Goal: Information Seeking & Learning: Find specific fact

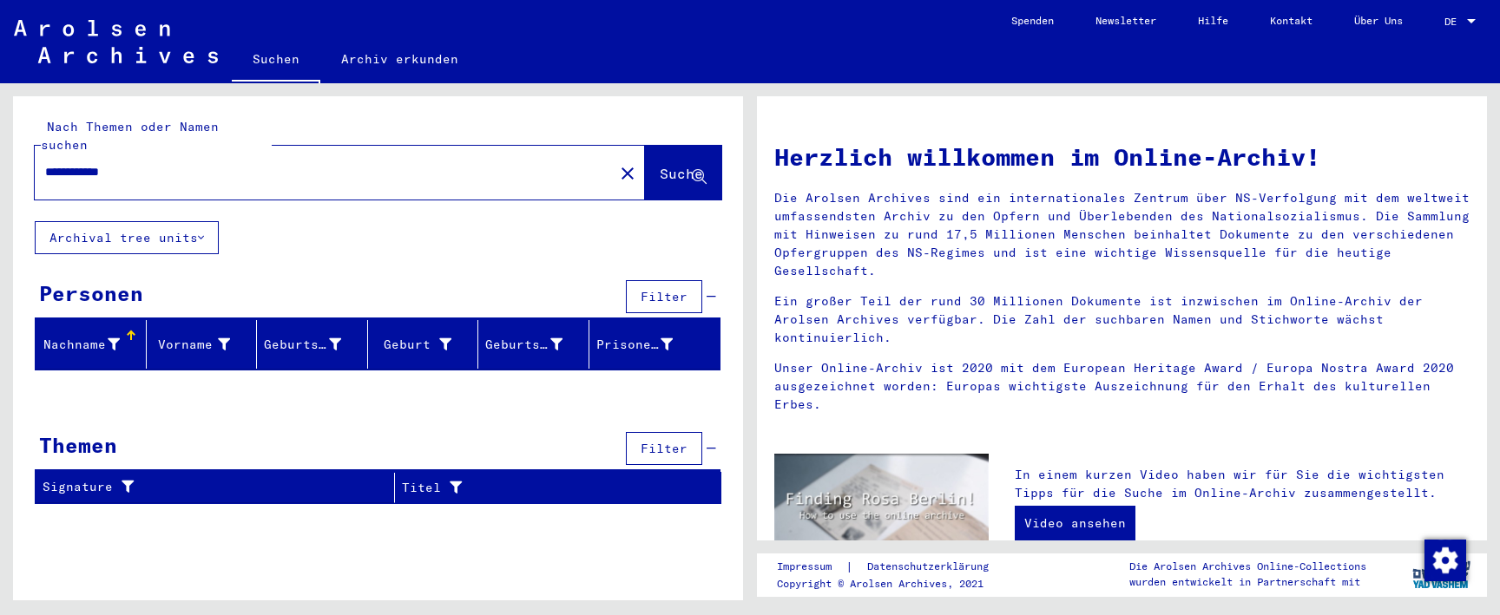
click at [355, 163] on input "**********" at bounding box center [319, 172] width 548 height 18
click at [102, 163] on input "**********" at bounding box center [319, 172] width 548 height 18
click at [139, 163] on input "**********" at bounding box center [319, 172] width 548 height 18
click at [49, 163] on input "**********" at bounding box center [319, 172] width 548 height 18
drag, startPoint x: 155, startPoint y: 148, endPoint x: 8, endPoint y: 147, distance: 147.5
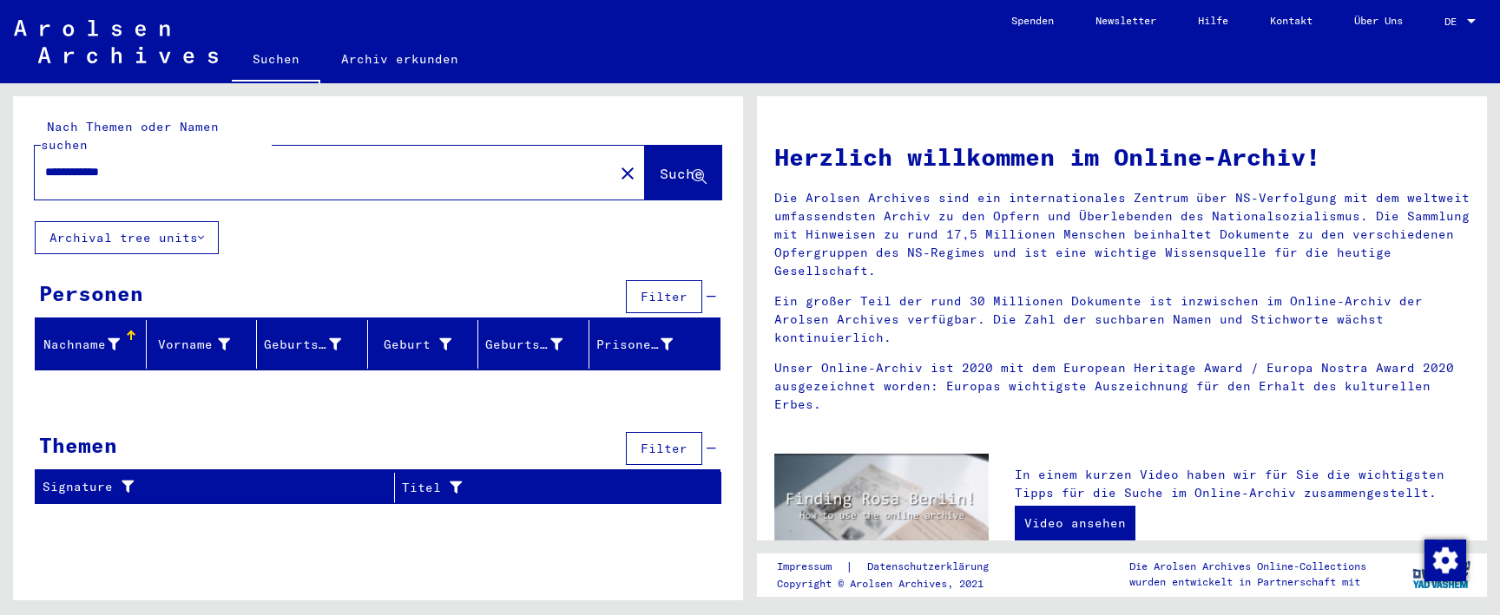
click at [8, 148] on div "**********" at bounding box center [375, 341] width 750 height 517
click at [617, 163] on mat-icon "close" at bounding box center [627, 173] width 21 height 21
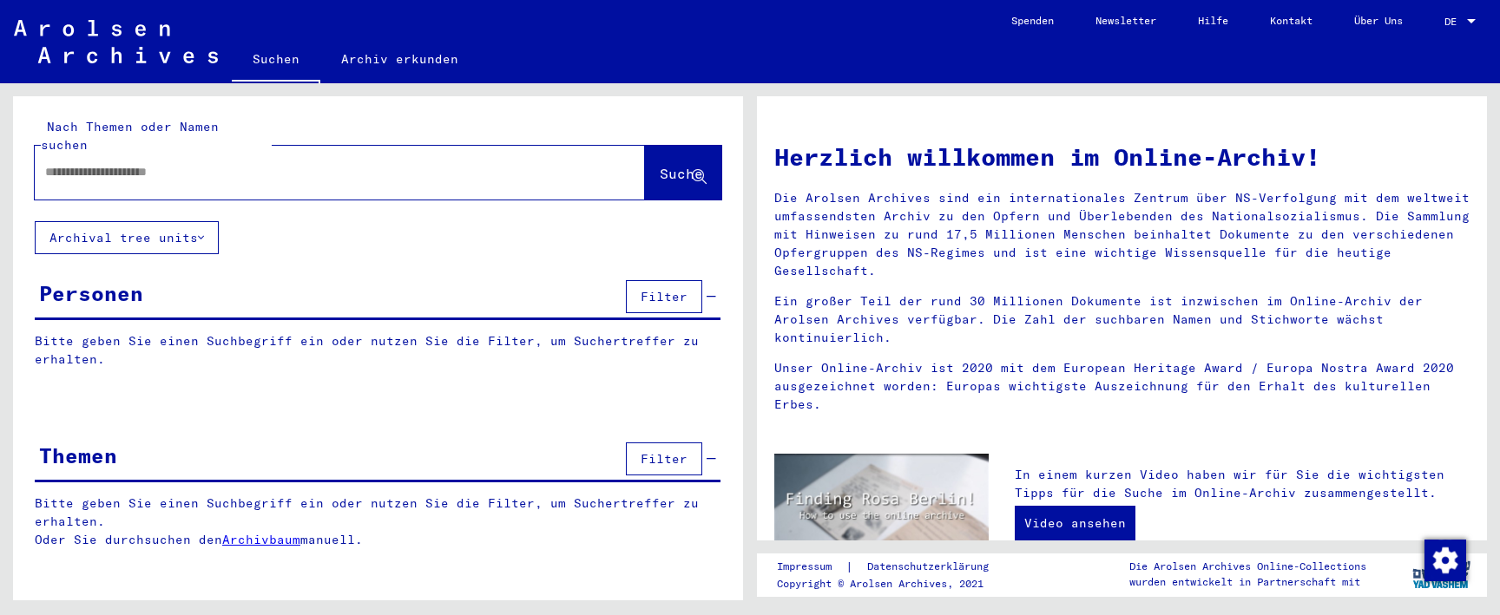
click at [575, 148] on div at bounding box center [340, 173] width 610 height 54
click at [497, 163] on input "text" at bounding box center [319, 172] width 548 height 18
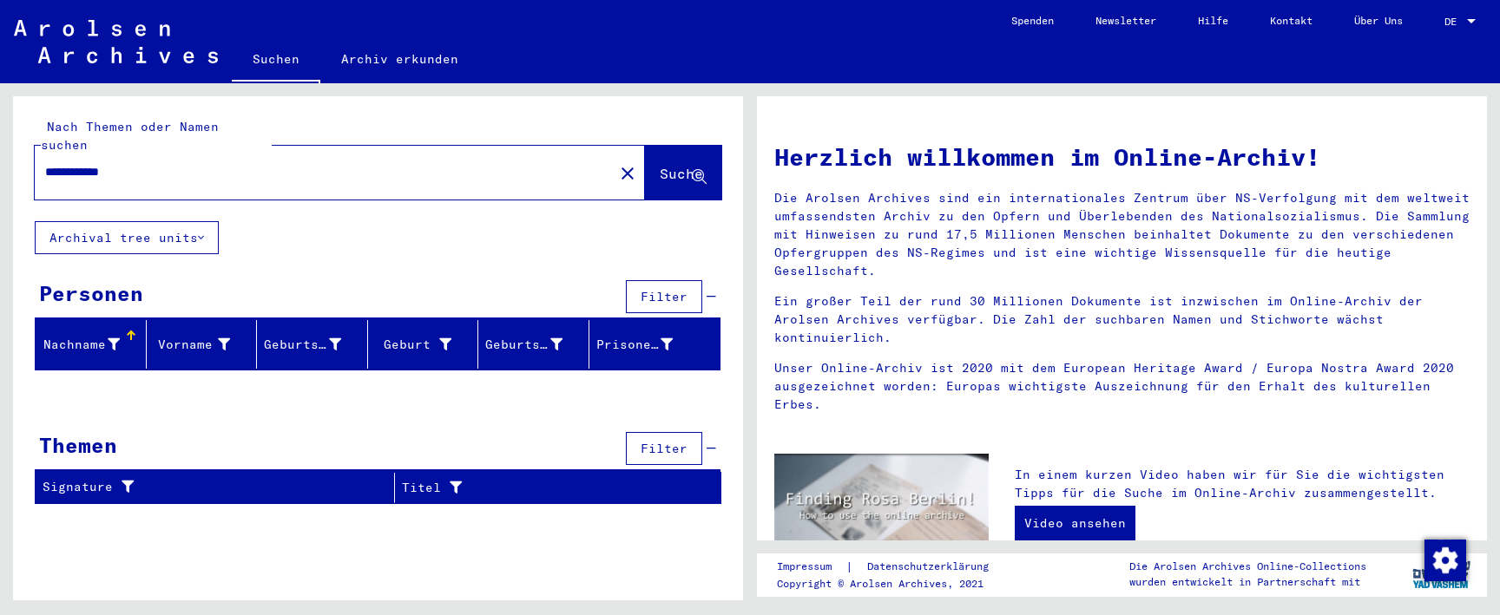
drag, startPoint x: 83, startPoint y: 154, endPoint x: 25, endPoint y: 154, distance: 58.1
click at [27, 154] on div "**********" at bounding box center [378, 158] width 730 height 125
type input "*******"
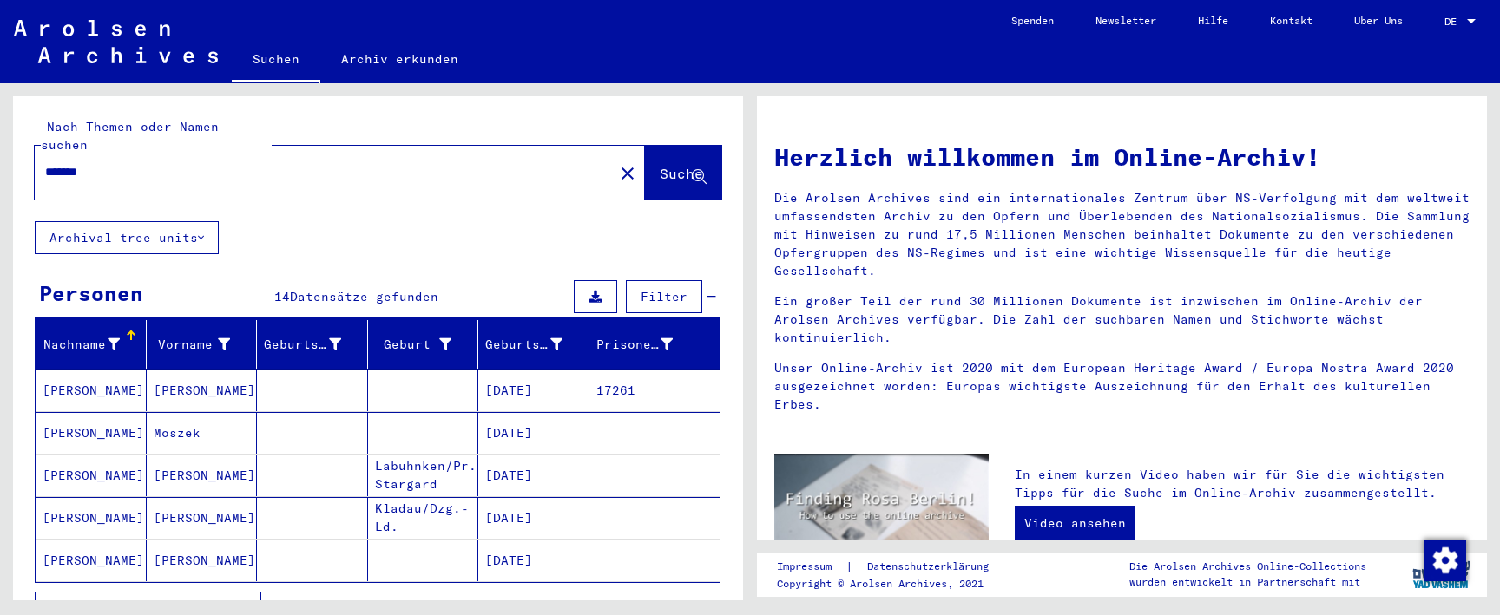
click at [323, 384] on mat-cell at bounding box center [312, 391] width 111 height 42
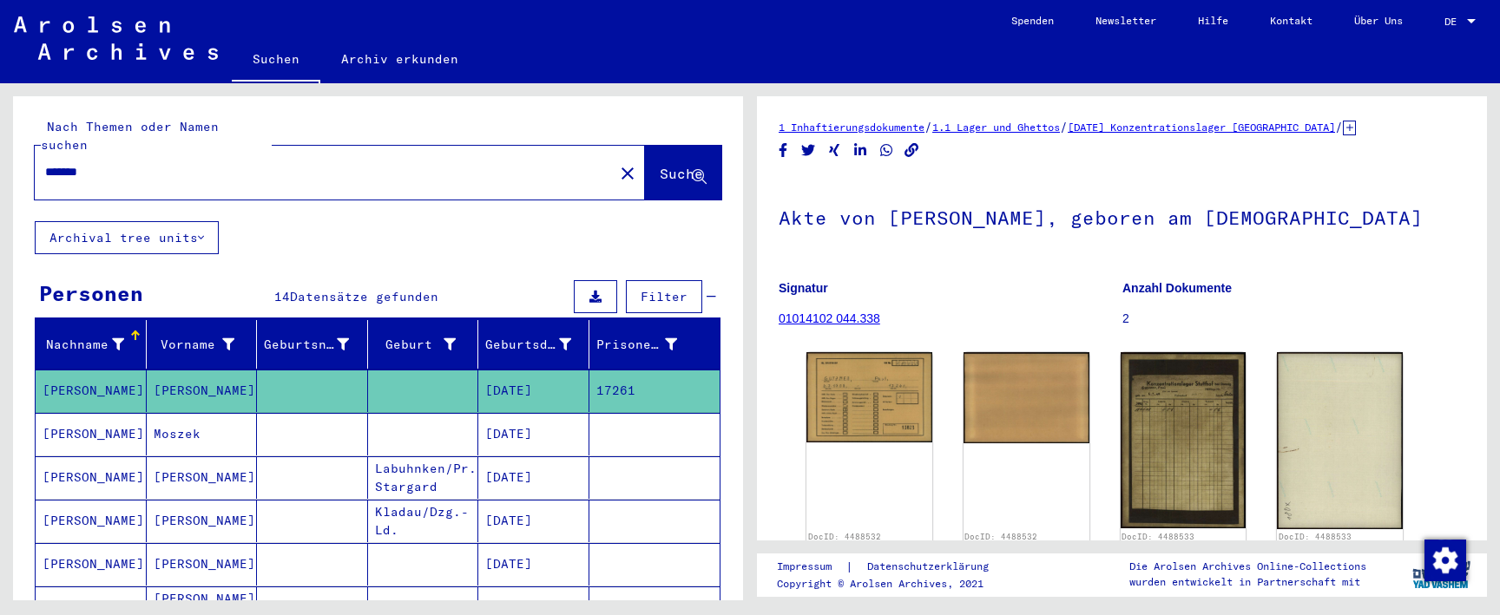
click at [365, 433] on mat-cell at bounding box center [312, 434] width 111 height 43
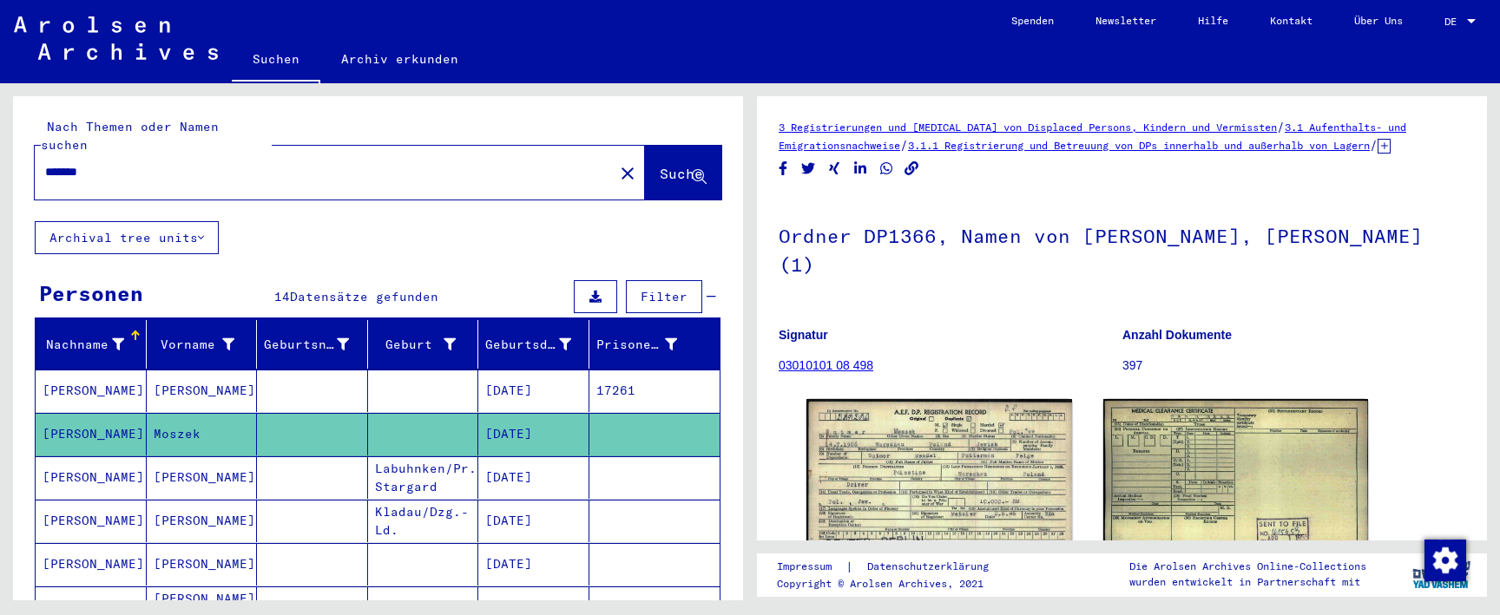
click at [387, 459] on mat-cell "Labuhnken/Pr. Stargard" at bounding box center [423, 477] width 111 height 43
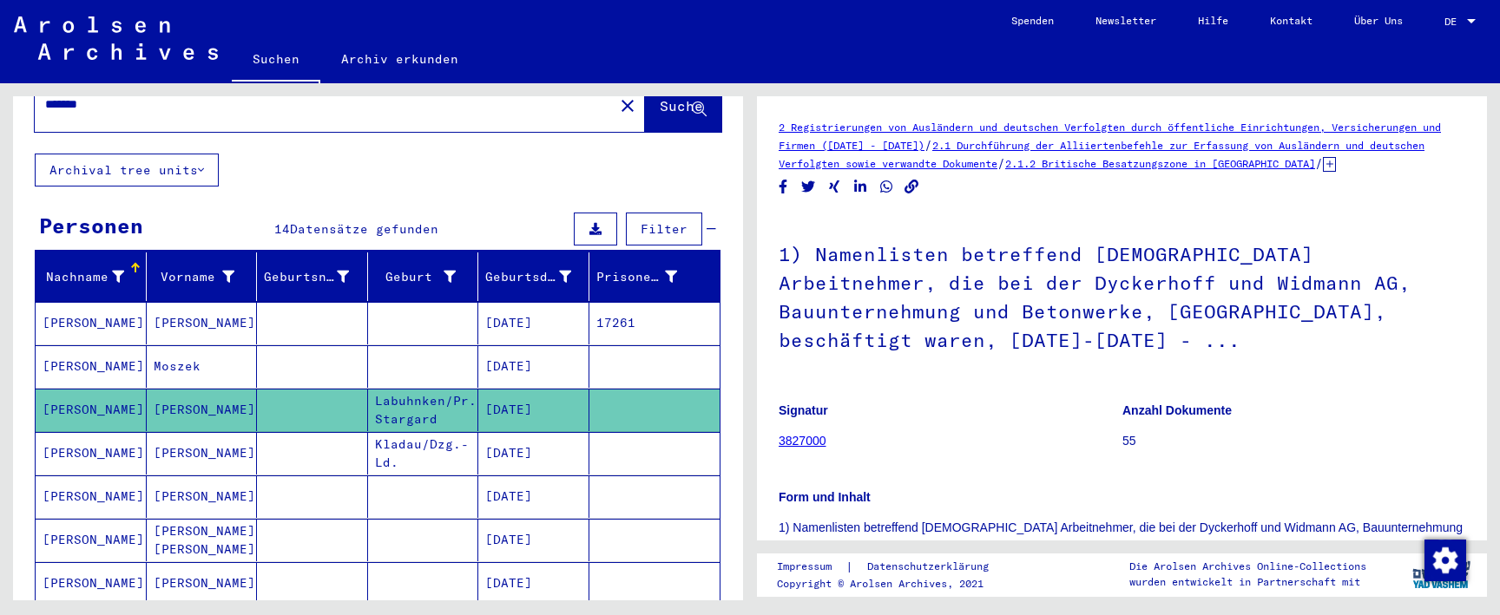
scroll to position [96, 0]
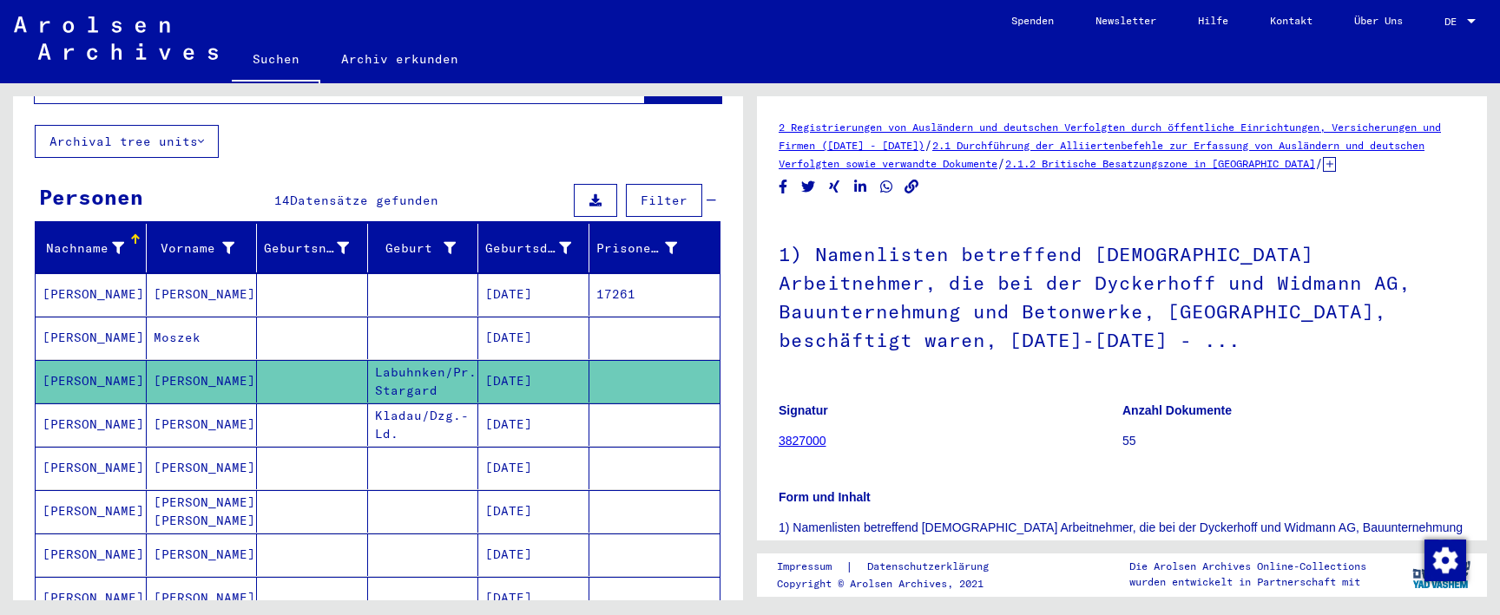
click at [441, 414] on mat-cell "Kladau/Dzg.-Ld." at bounding box center [423, 425] width 111 height 43
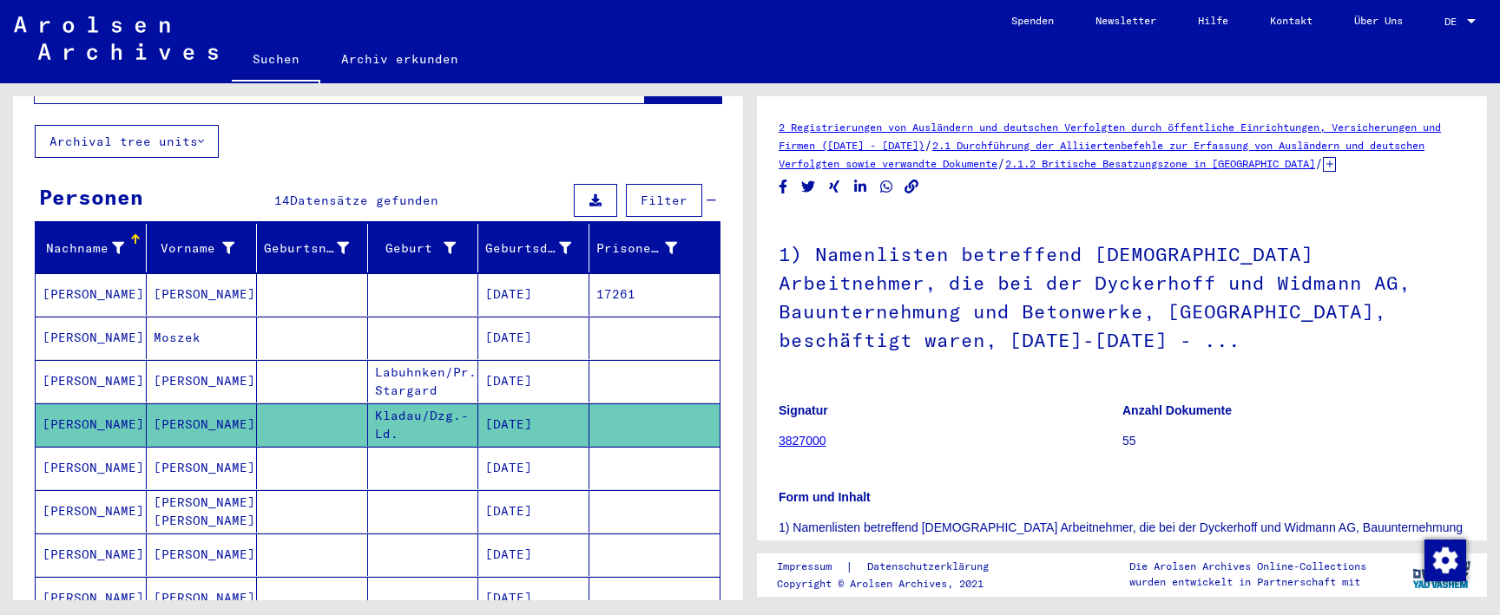
click at [443, 451] on mat-cell at bounding box center [423, 468] width 111 height 43
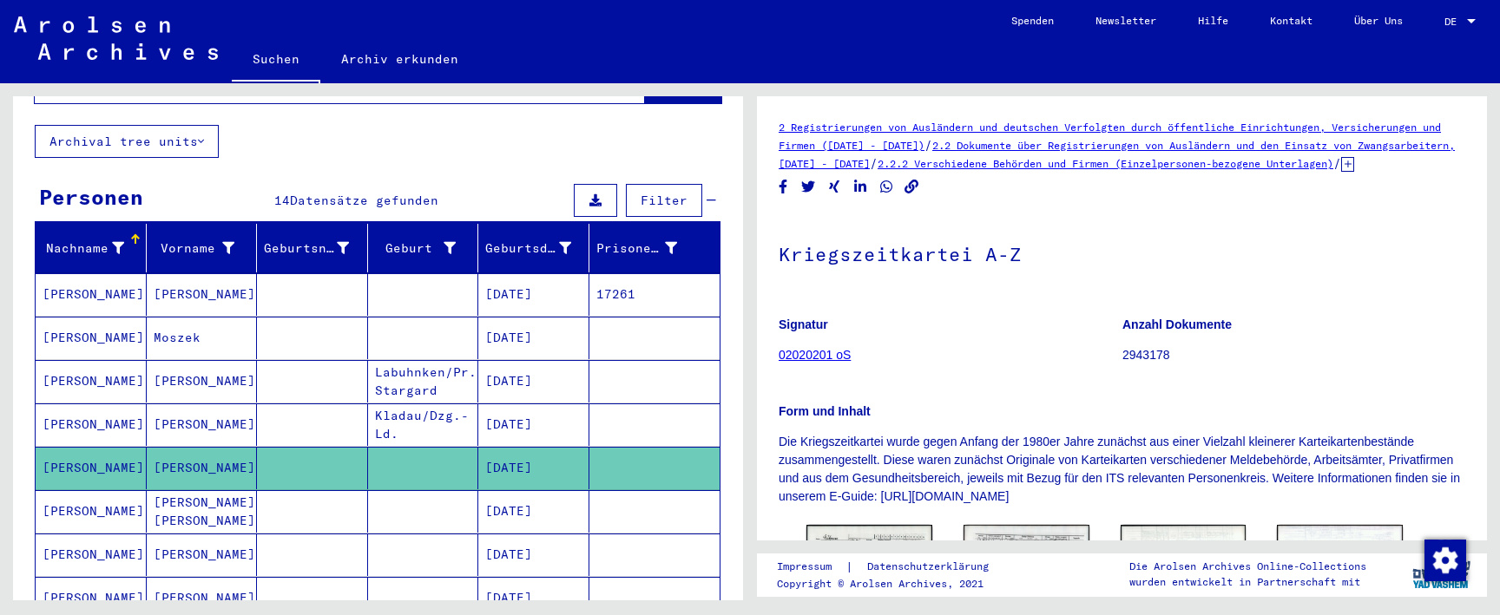
scroll to position [130, 0]
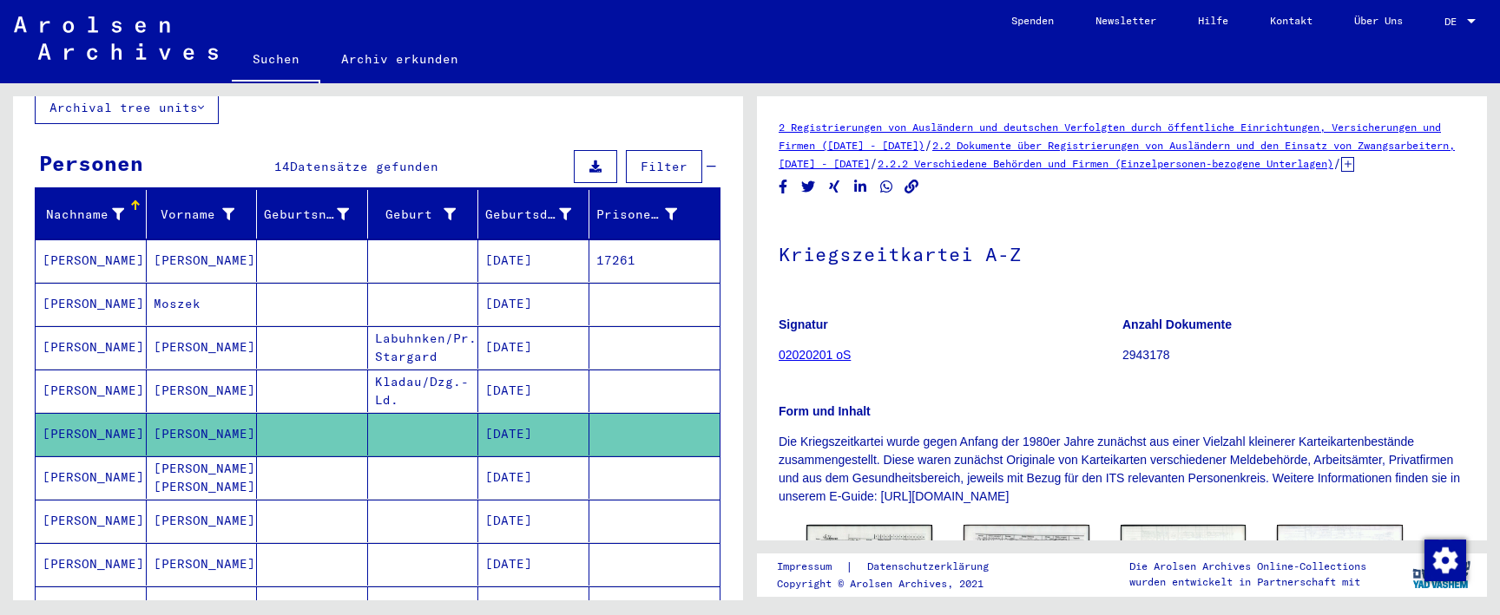
click at [437, 457] on mat-cell at bounding box center [423, 477] width 111 height 43
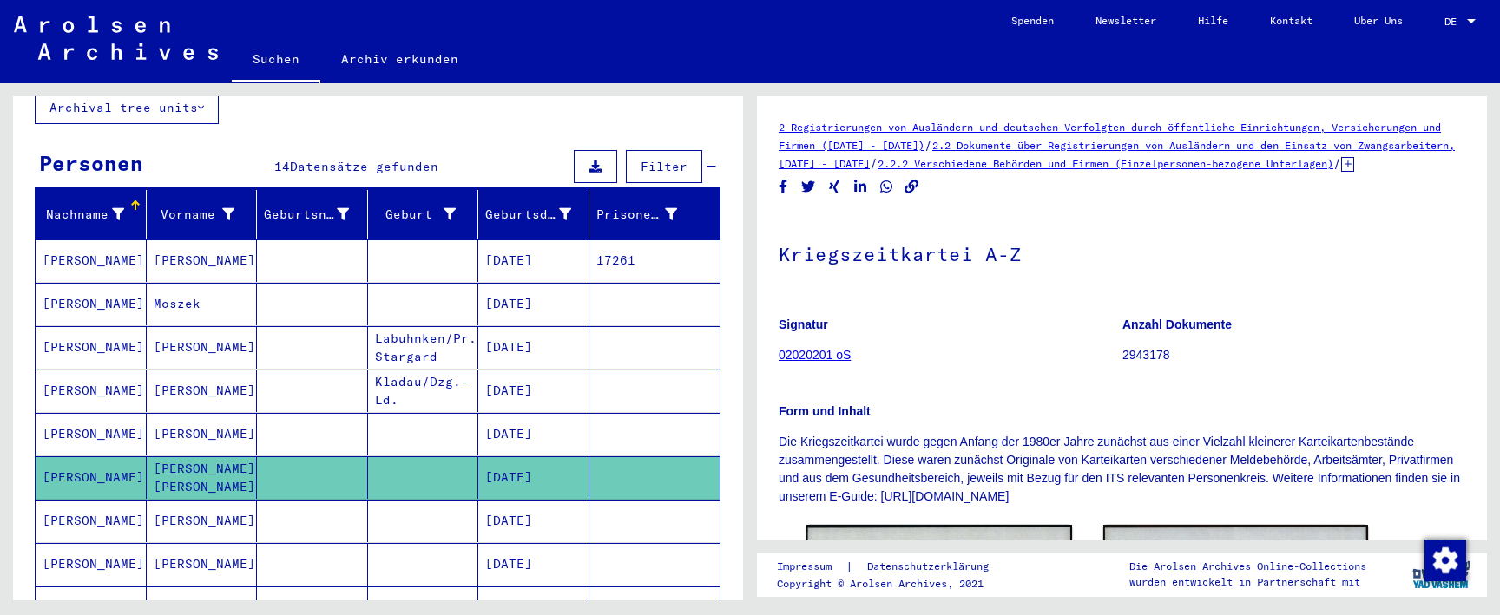
click at [453, 506] on mat-cell at bounding box center [423, 521] width 111 height 43
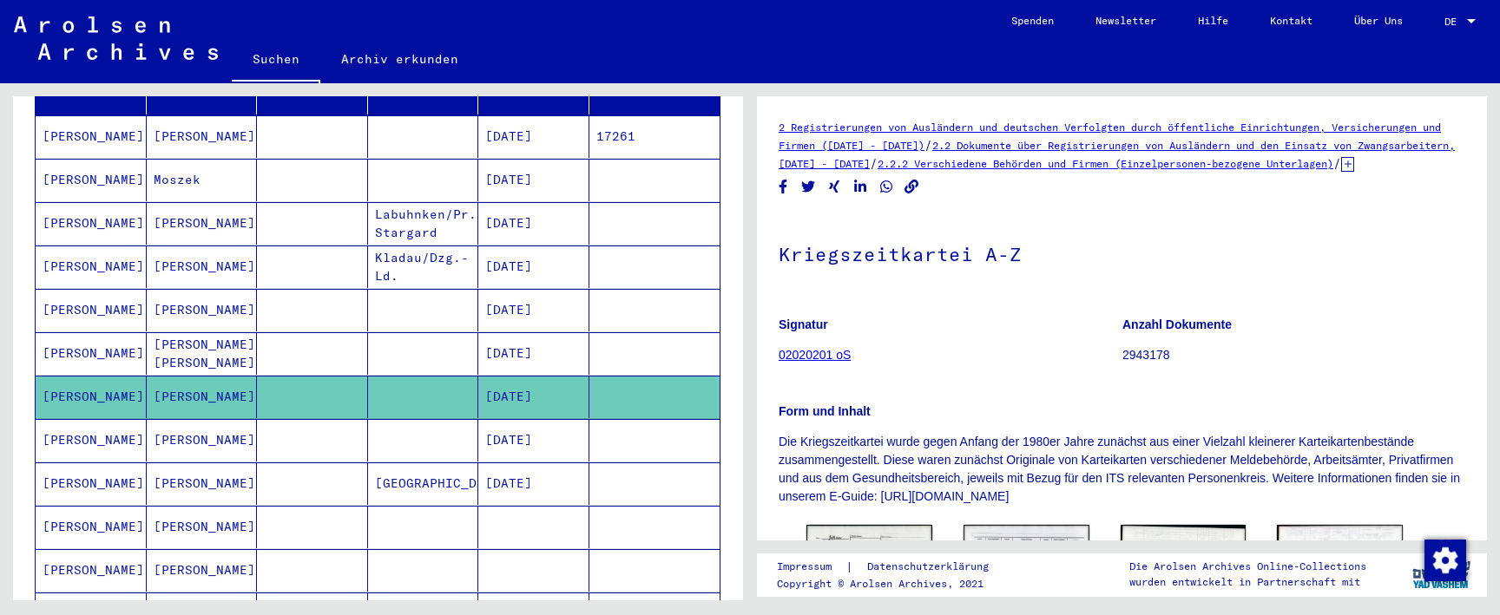
scroll to position [279, 0]
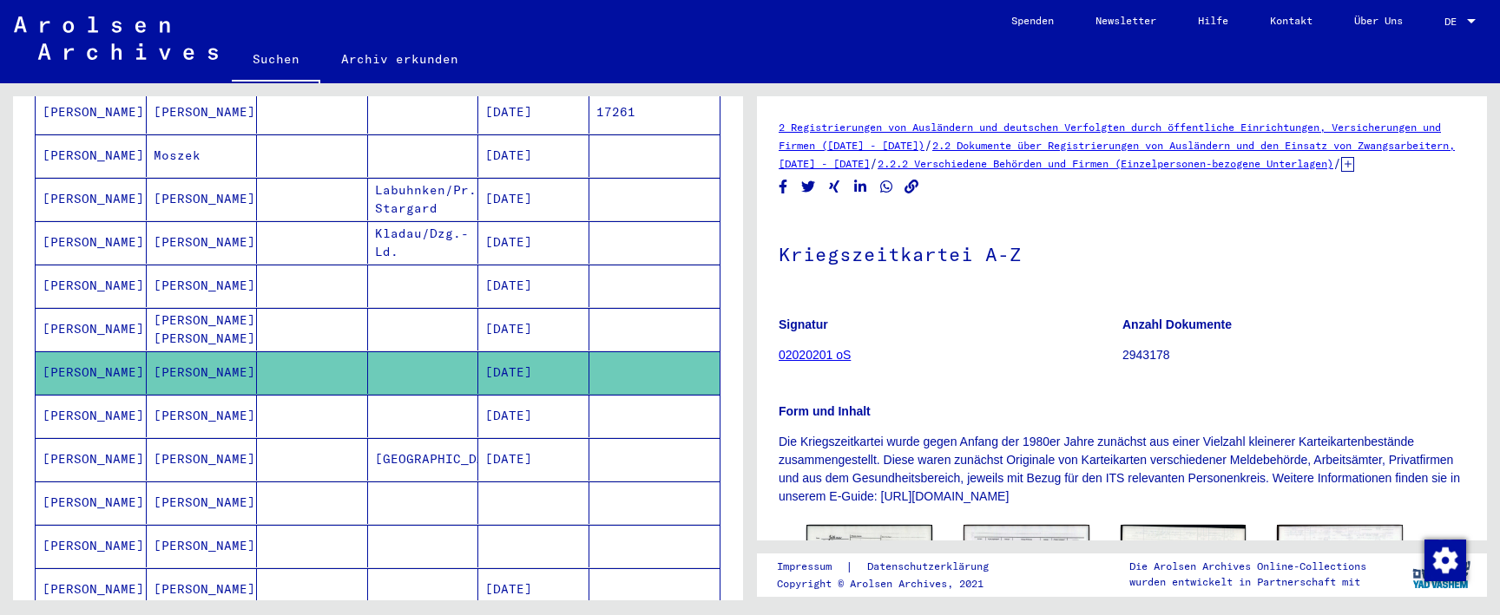
click at [441, 374] on mat-cell at bounding box center [423, 372] width 111 height 43
click at [437, 404] on mat-cell at bounding box center [423, 416] width 111 height 43
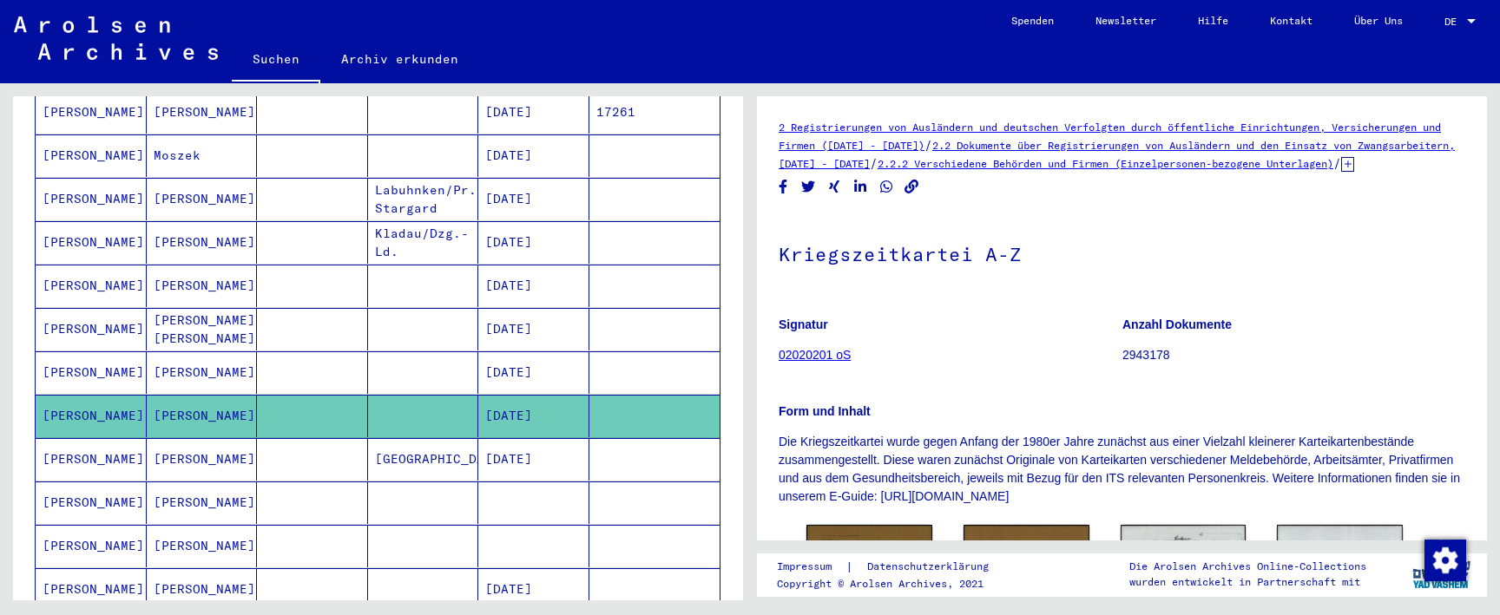
click at [439, 451] on mat-cell "[GEOGRAPHIC_DATA]" at bounding box center [423, 459] width 111 height 43
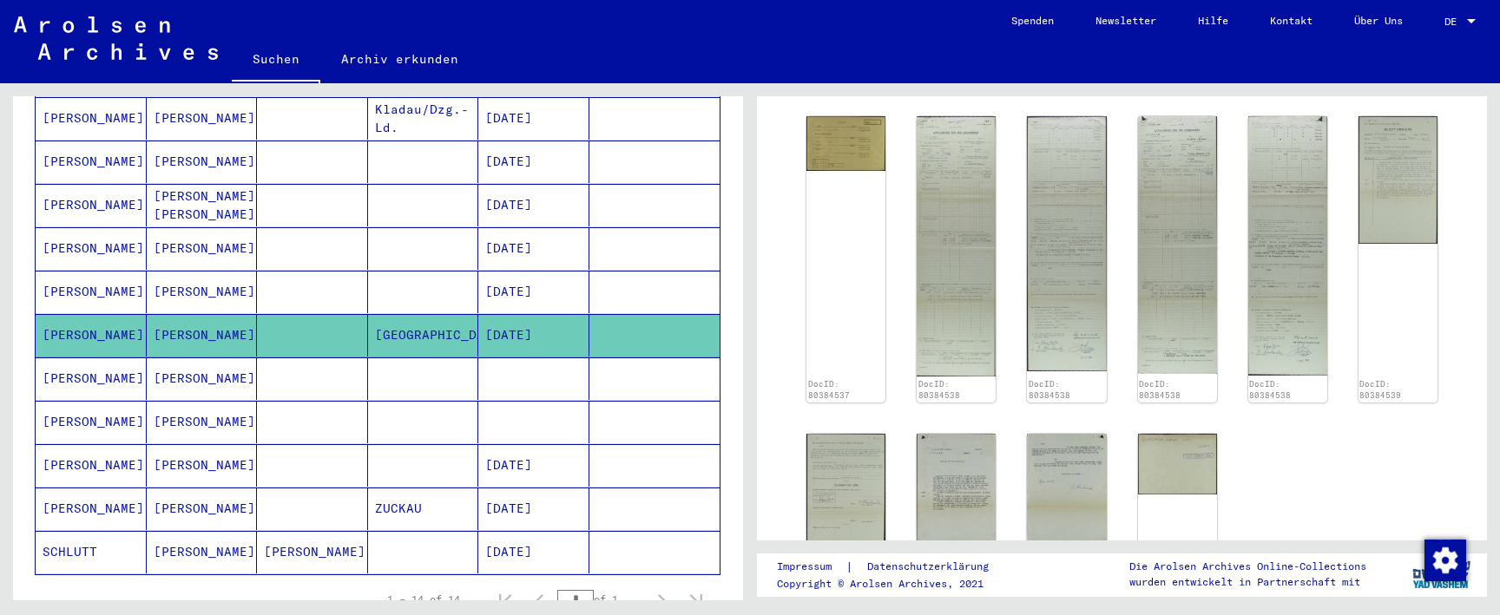
scroll to position [414, 0]
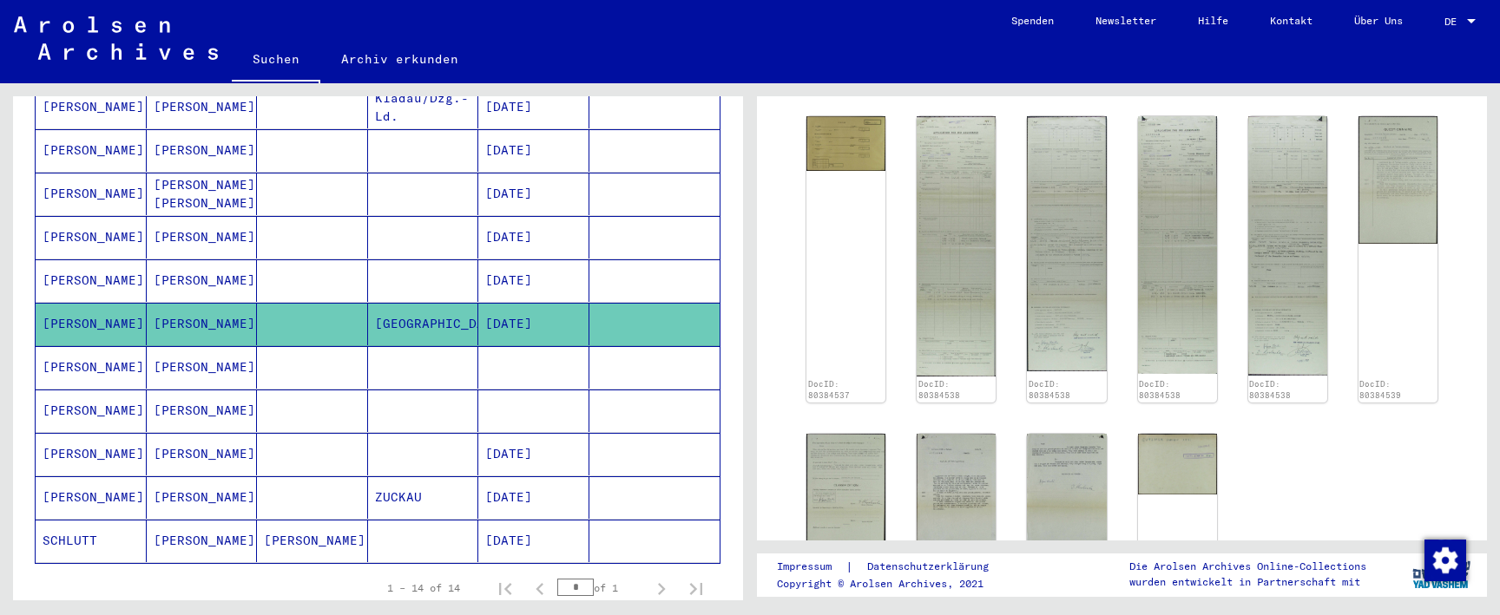
click at [421, 476] on mat-cell "ZUCKAU" at bounding box center [423, 497] width 111 height 43
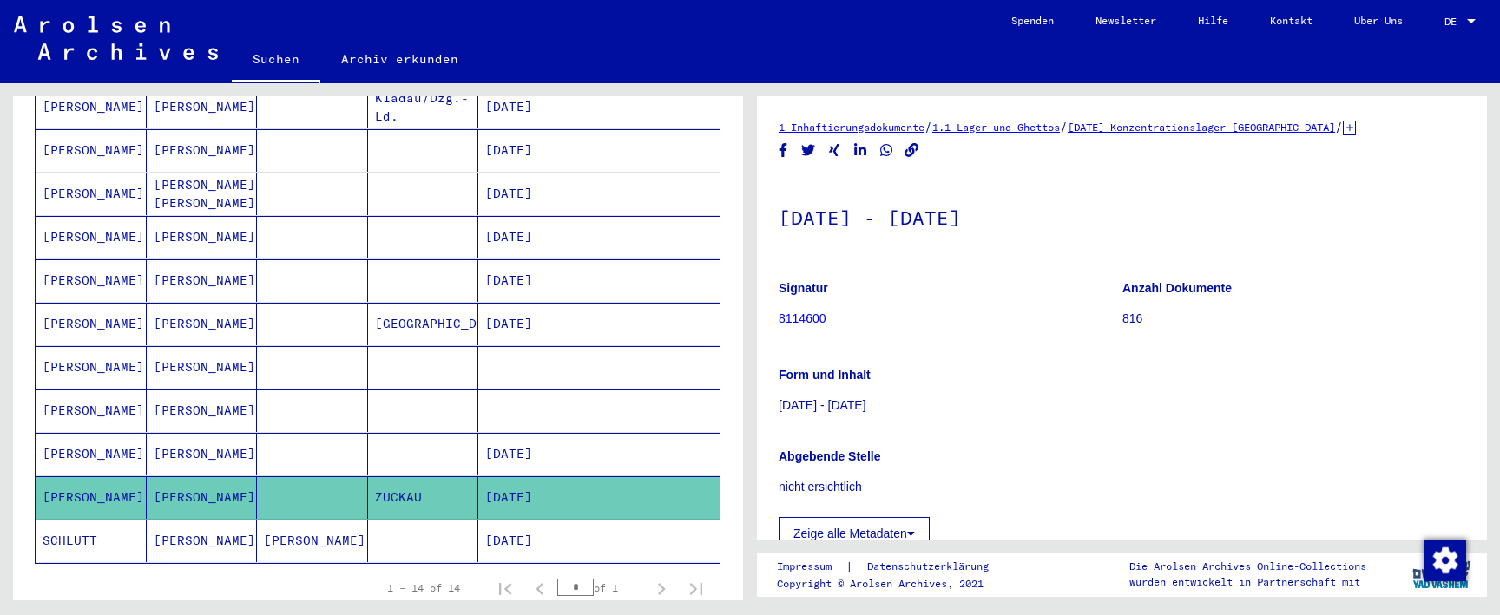
click at [448, 433] on mat-cell at bounding box center [423, 454] width 111 height 43
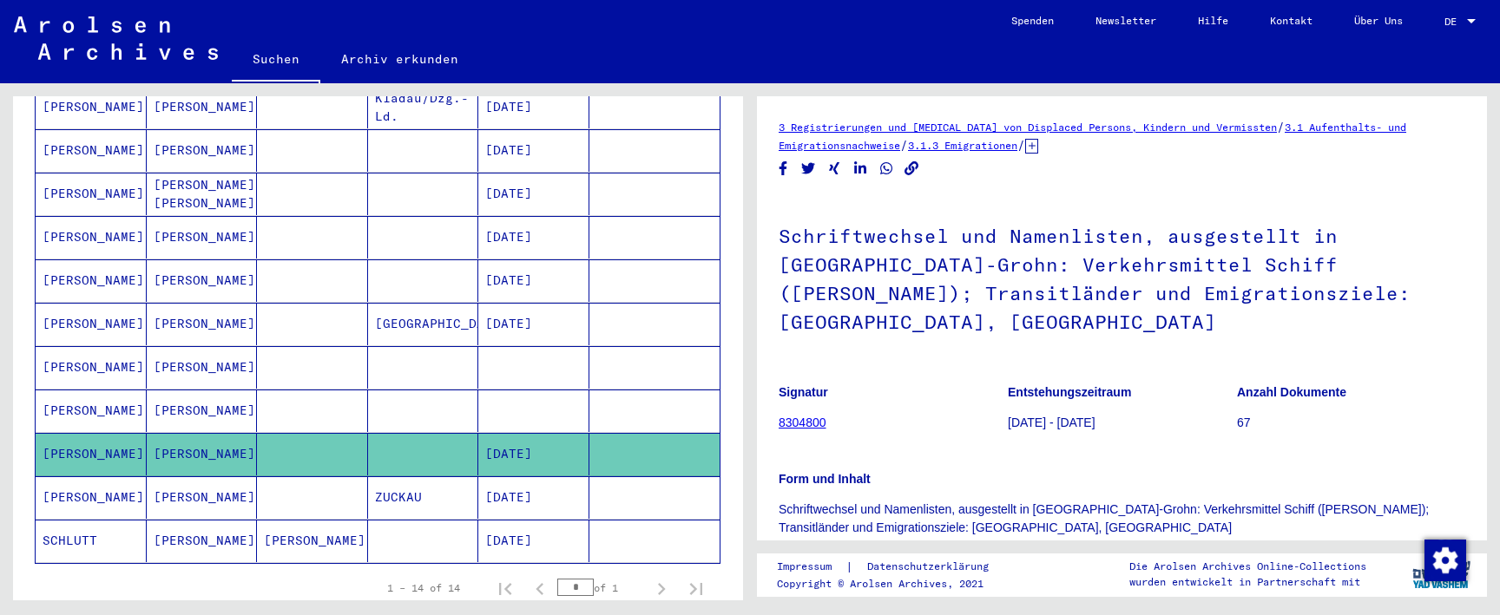
click at [454, 390] on mat-cell at bounding box center [423, 411] width 111 height 43
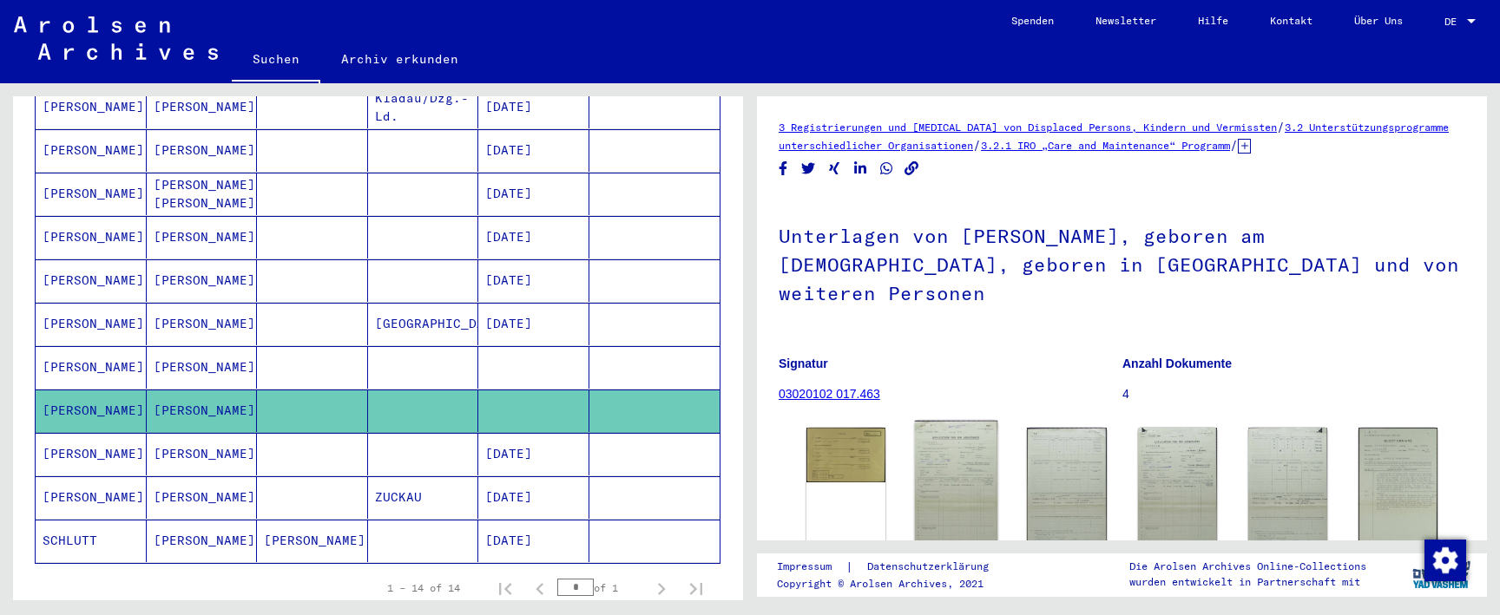
click at [943, 455] on img at bounding box center [956, 557] width 83 height 273
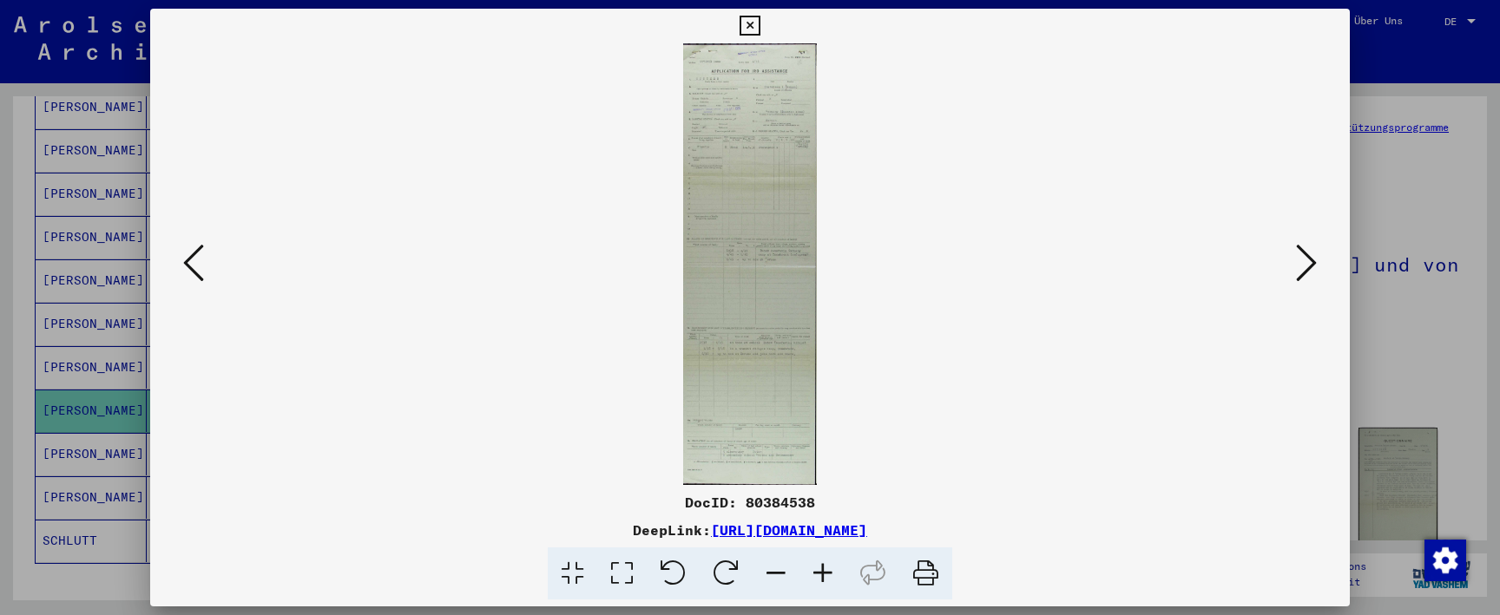
click at [824, 584] on icon at bounding box center [822, 574] width 47 height 53
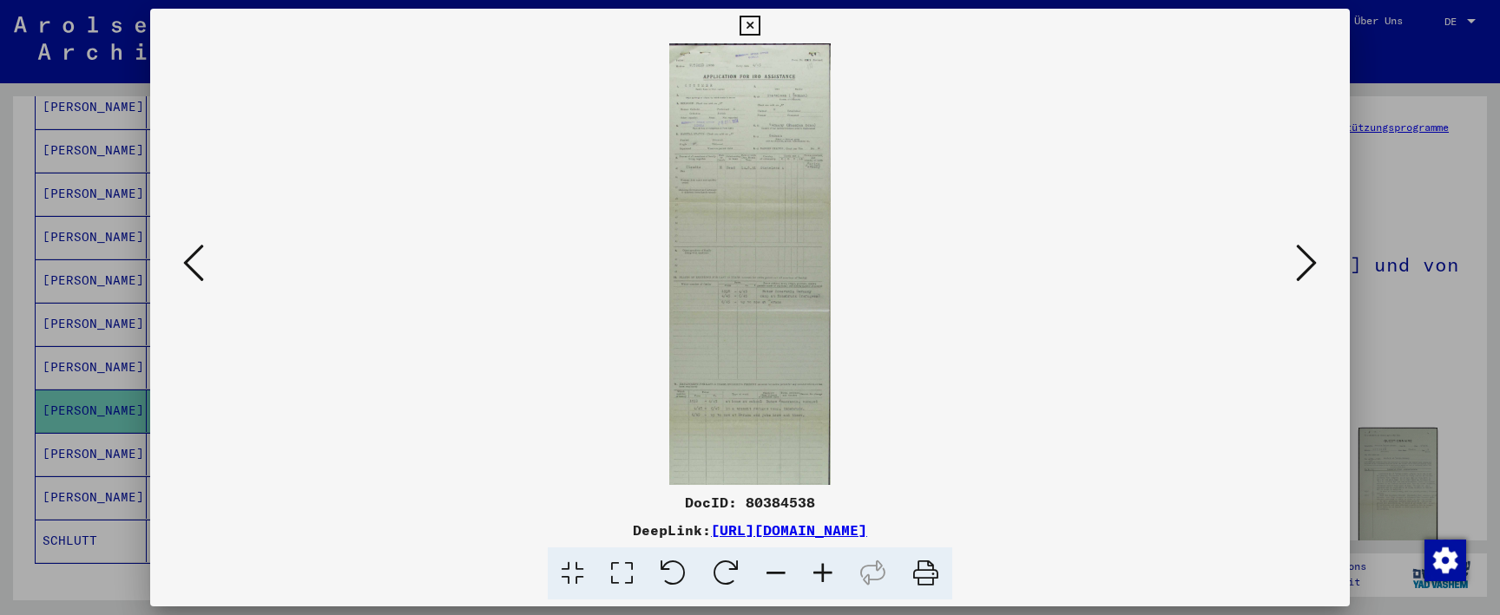
click at [824, 584] on icon at bounding box center [822, 574] width 47 height 53
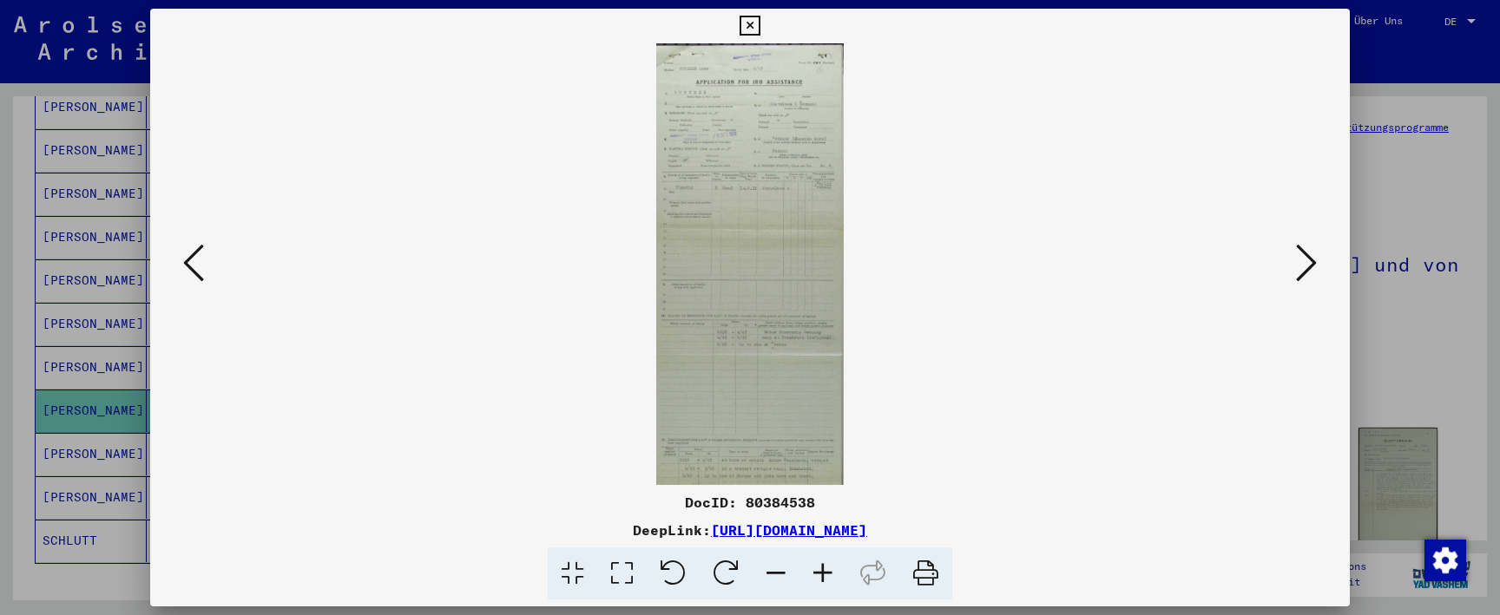
click at [824, 584] on icon at bounding box center [822, 574] width 47 height 53
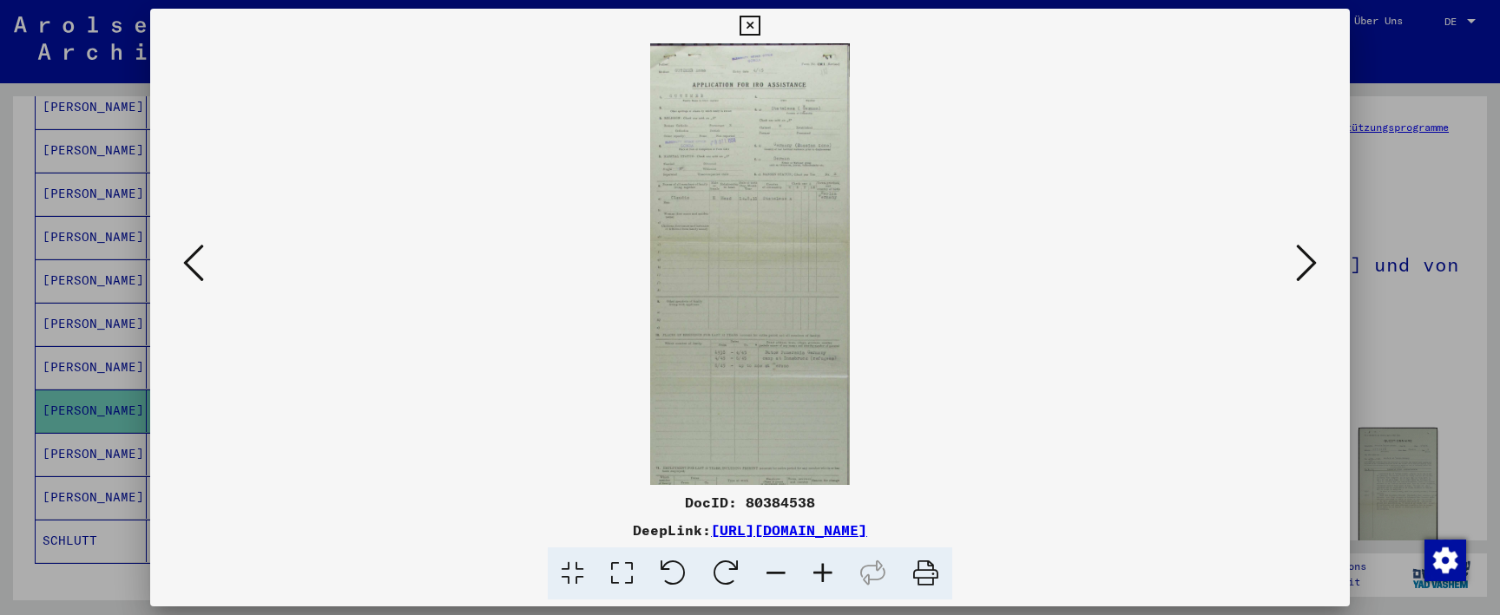
click at [824, 584] on icon at bounding box center [822, 574] width 47 height 53
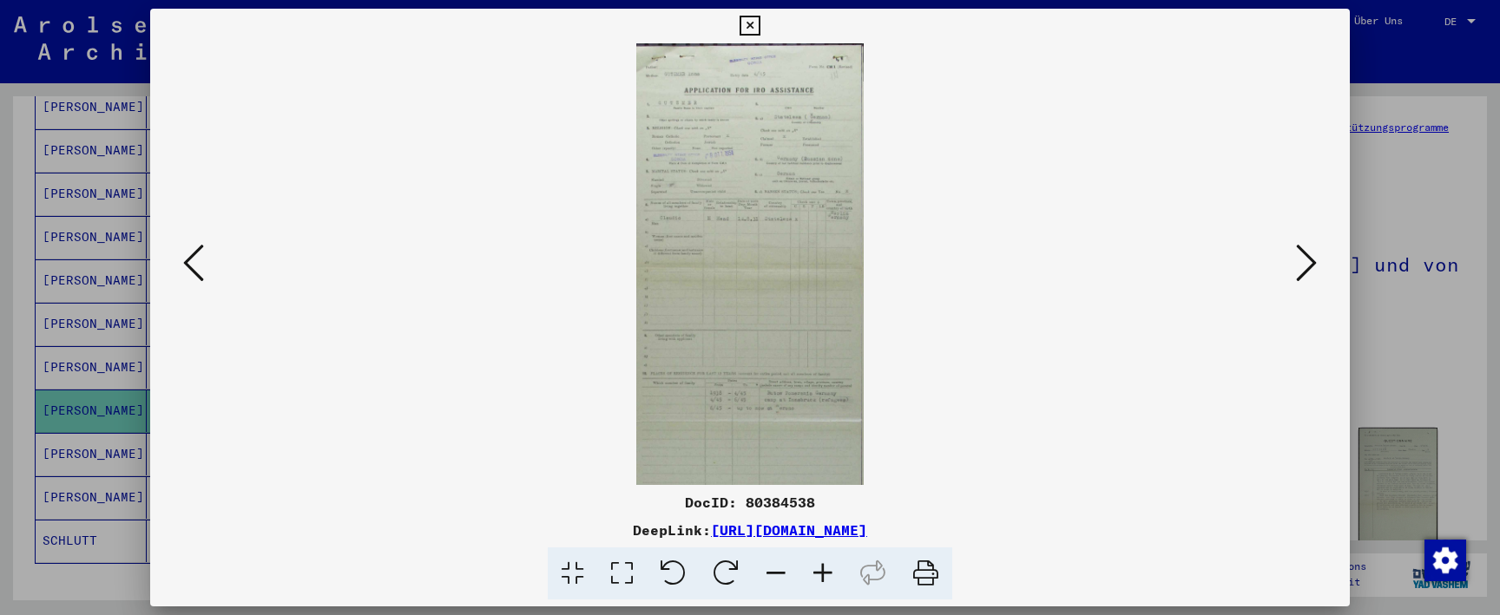
click at [824, 584] on icon at bounding box center [822, 574] width 47 height 53
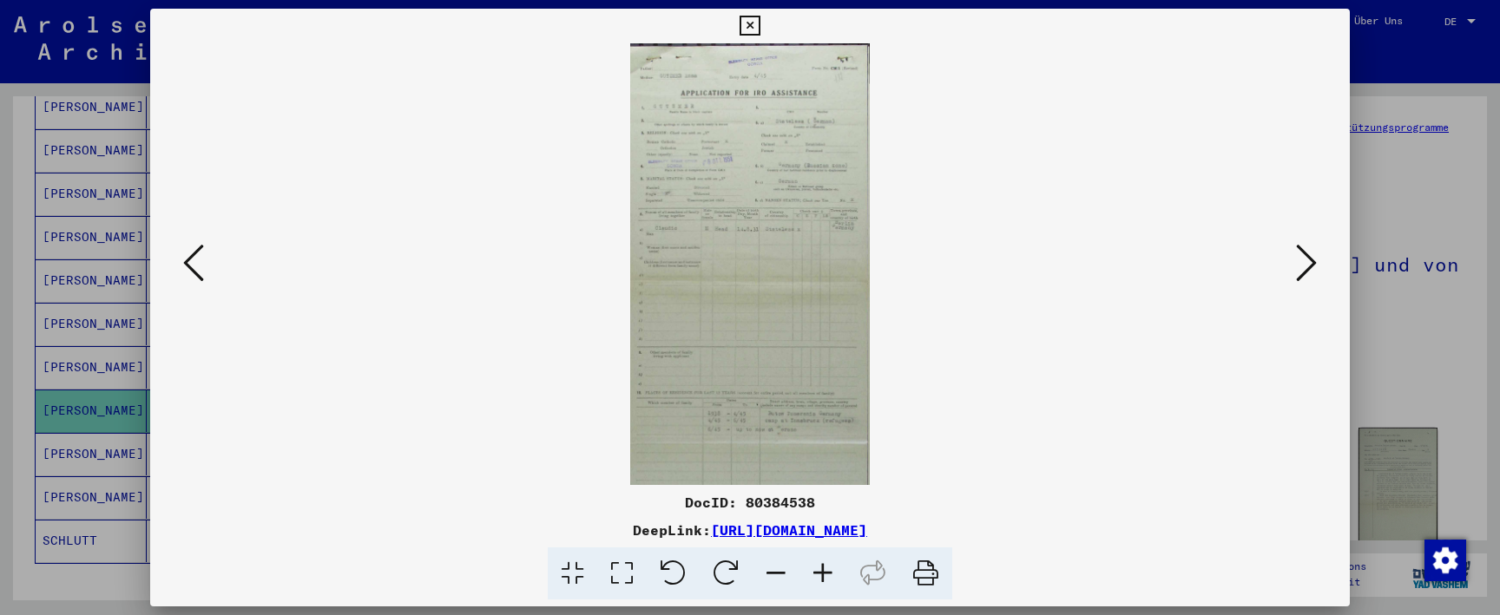
click at [824, 584] on icon at bounding box center [822, 574] width 47 height 53
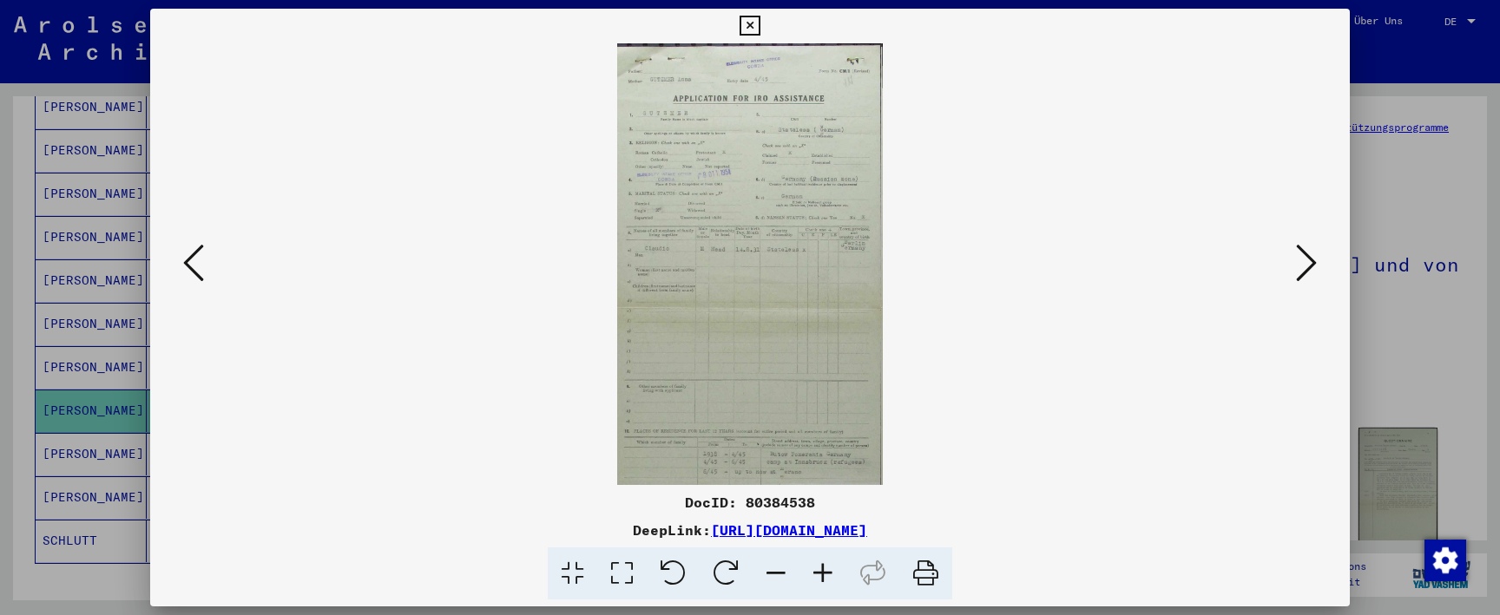
click at [824, 584] on icon at bounding box center [822, 574] width 47 height 53
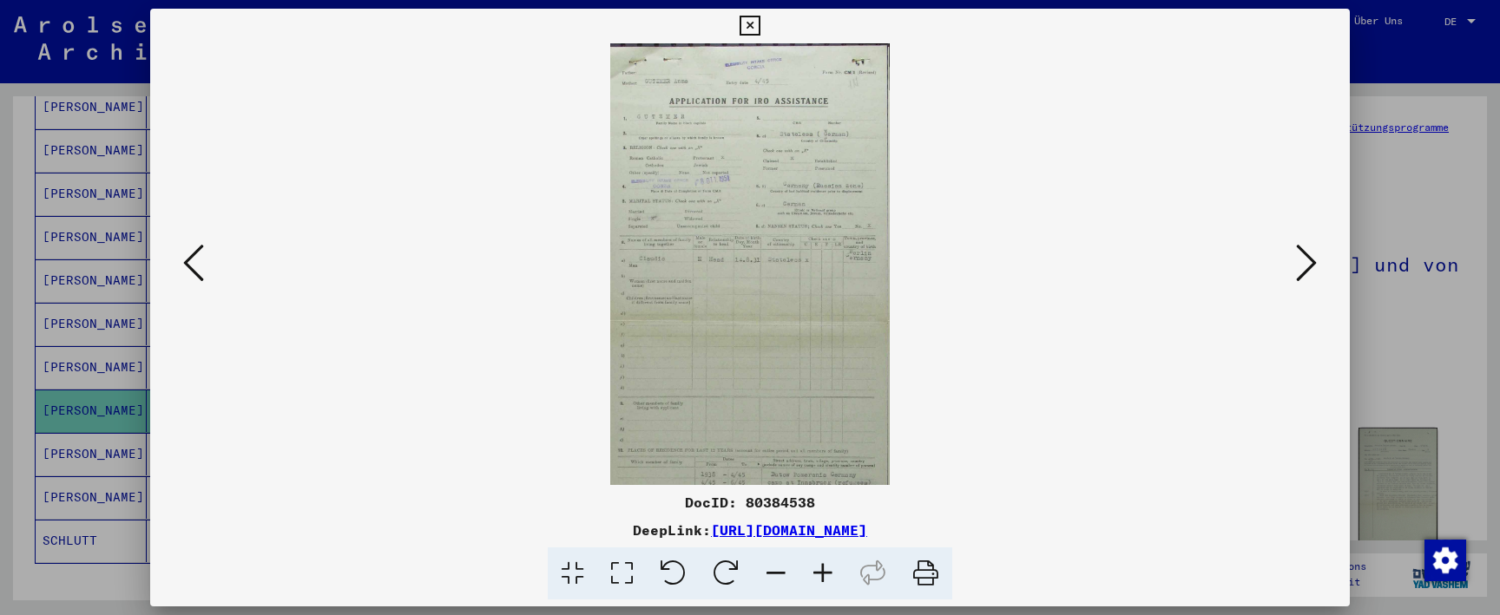
click at [765, 38] on button at bounding box center [749, 26] width 30 height 35
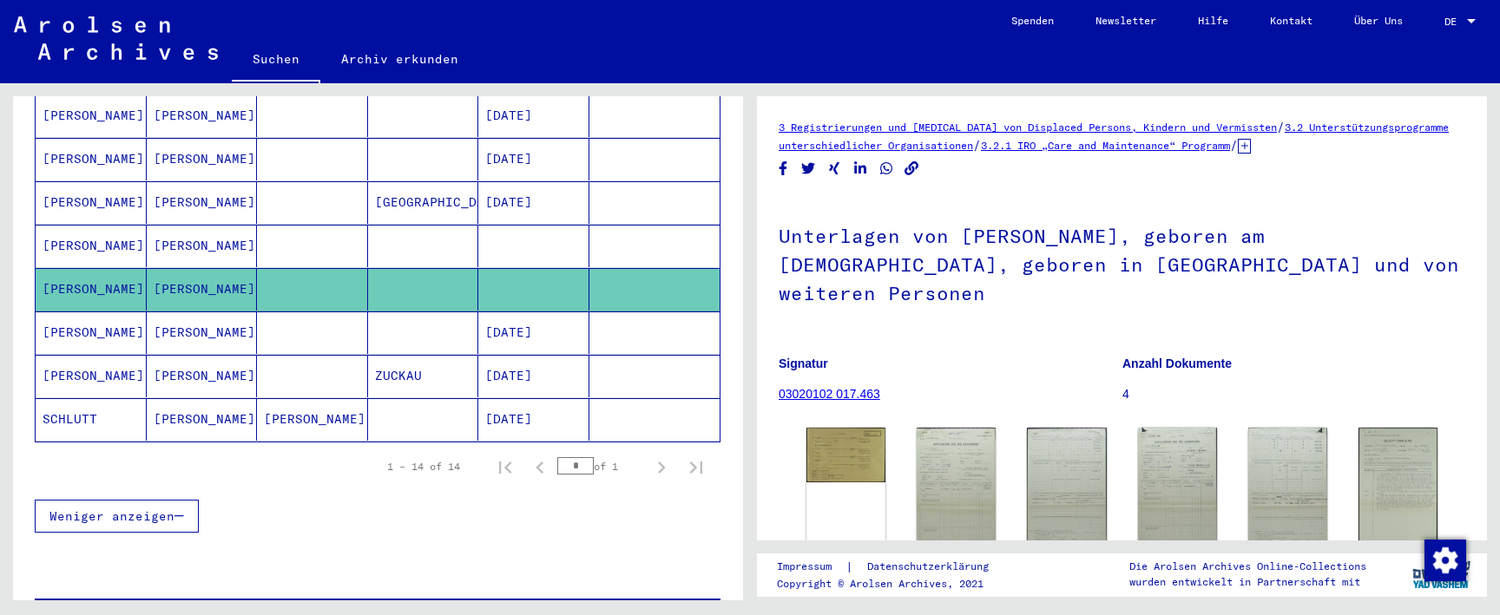
scroll to position [584, 0]
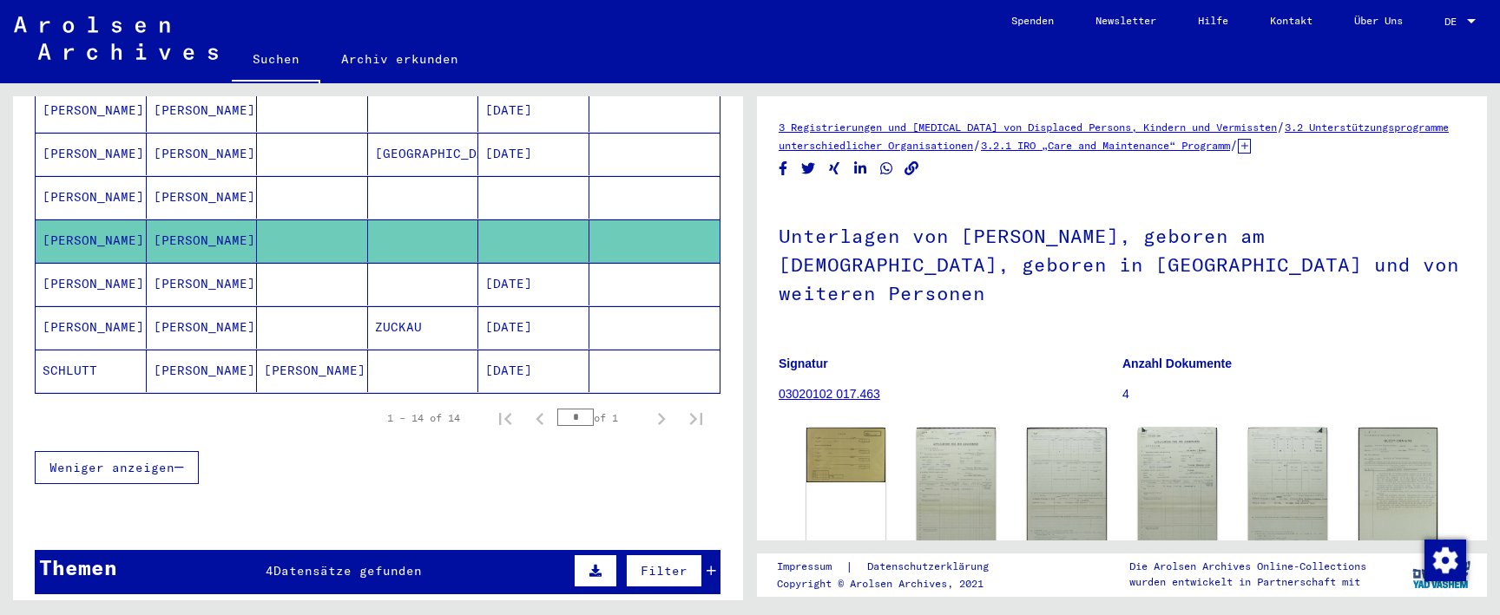
click at [430, 176] on mat-cell at bounding box center [423, 197] width 111 height 43
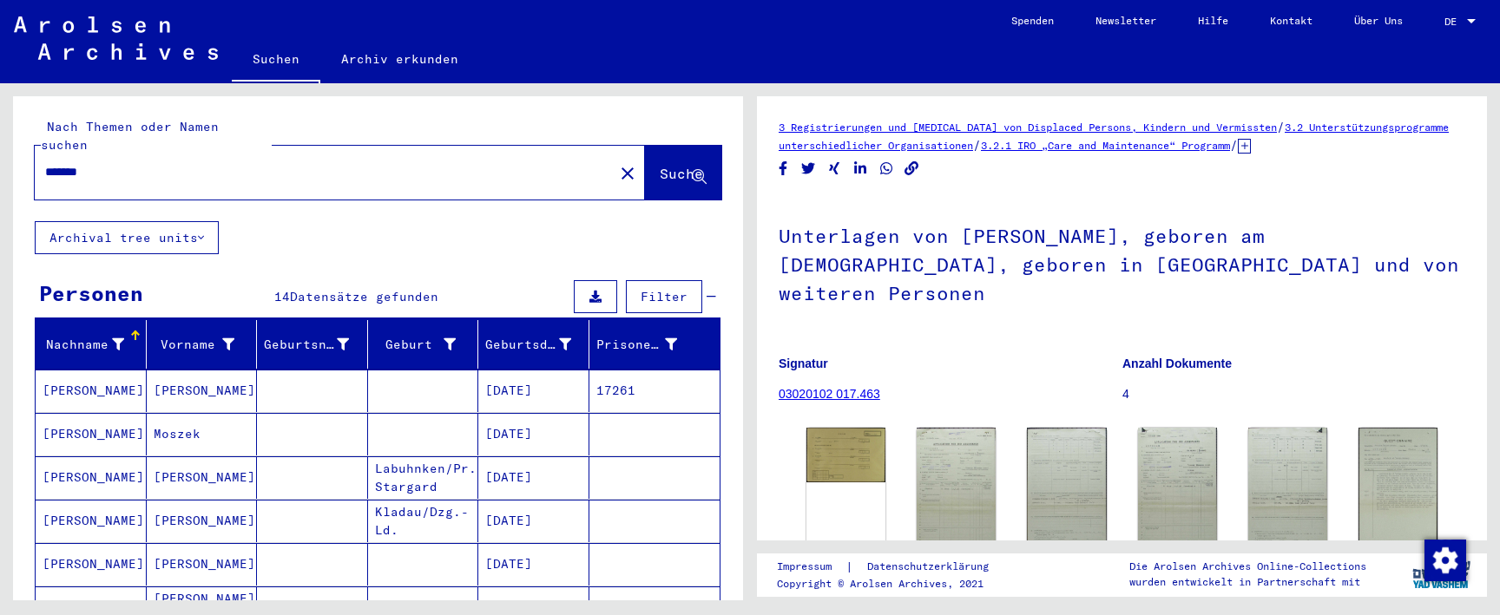
scroll to position [0, 0]
